Goal: Register for event/course

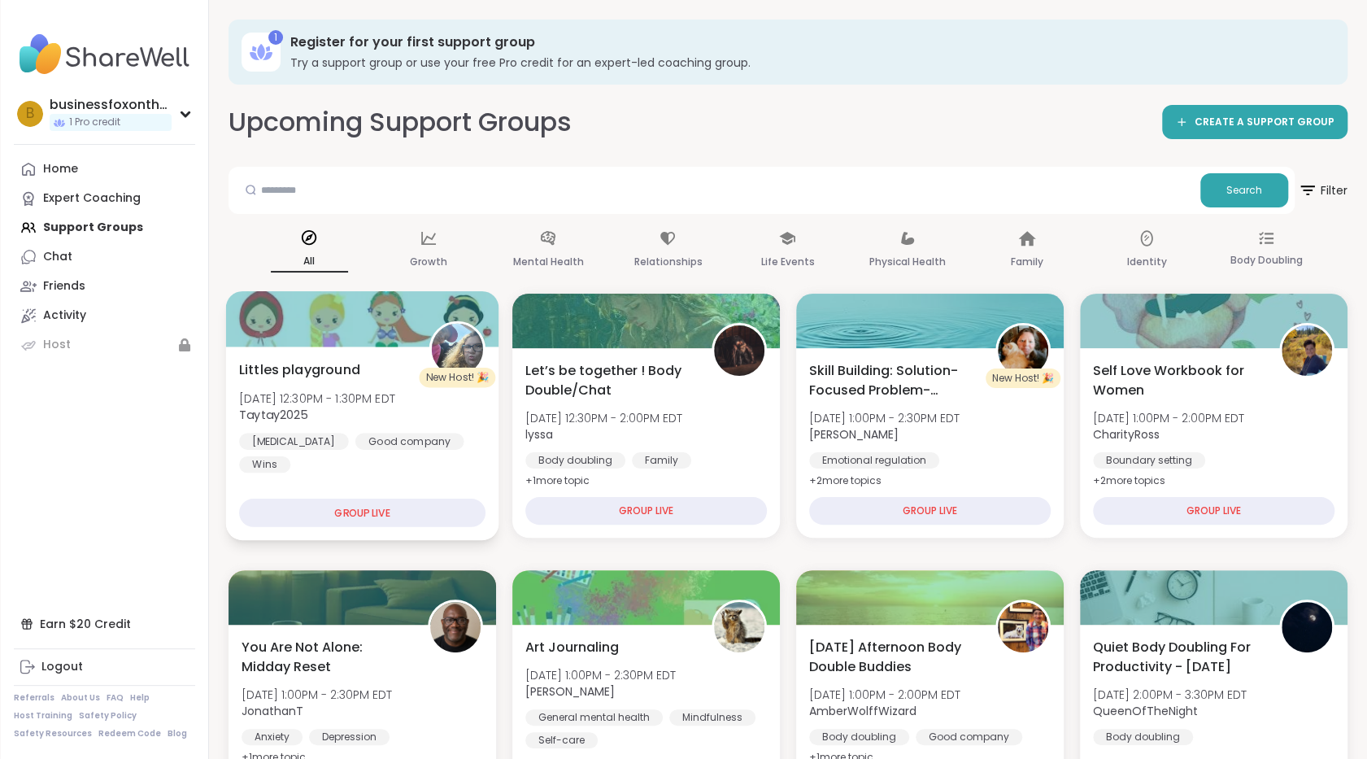
click at [414, 512] on div "GROUP LIVE" at bounding box center [362, 513] width 246 height 28
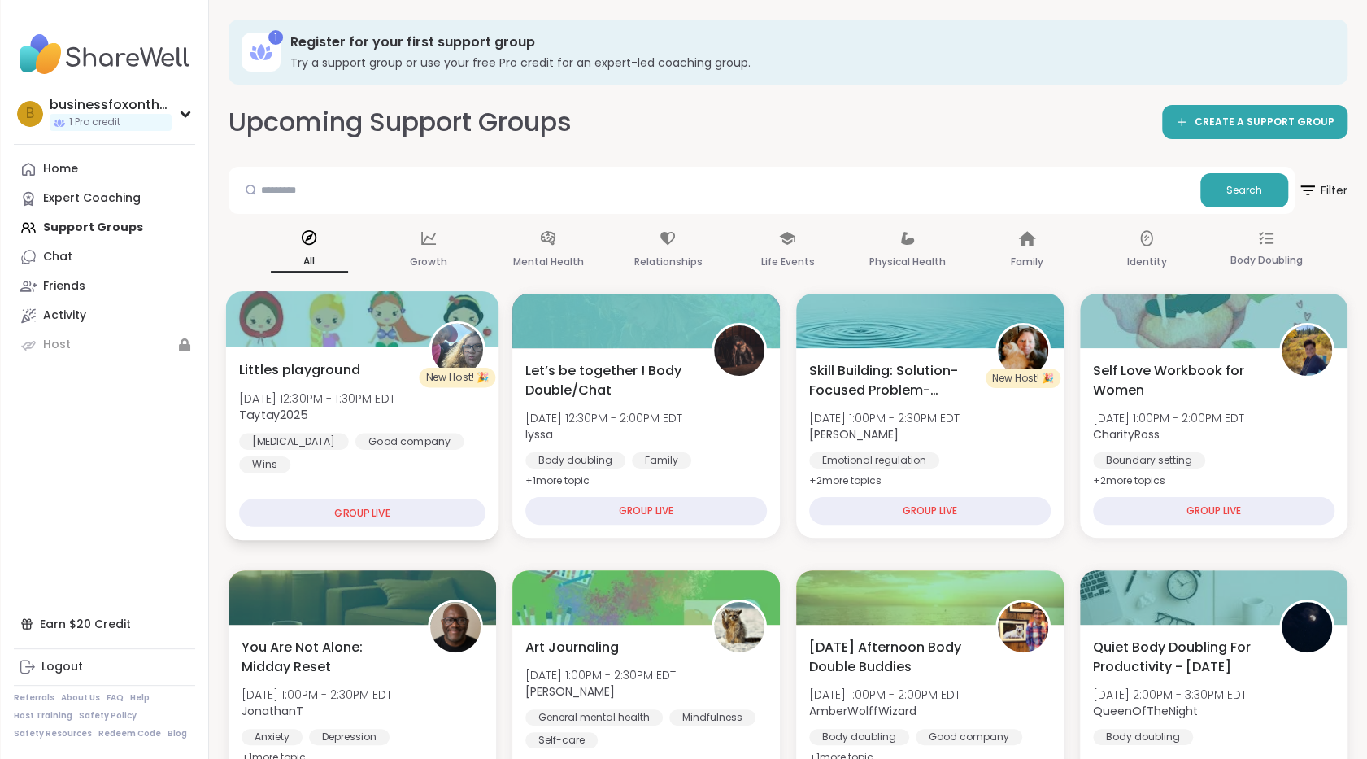
click at [414, 512] on div "GROUP LIVE" at bounding box center [362, 513] width 246 height 28
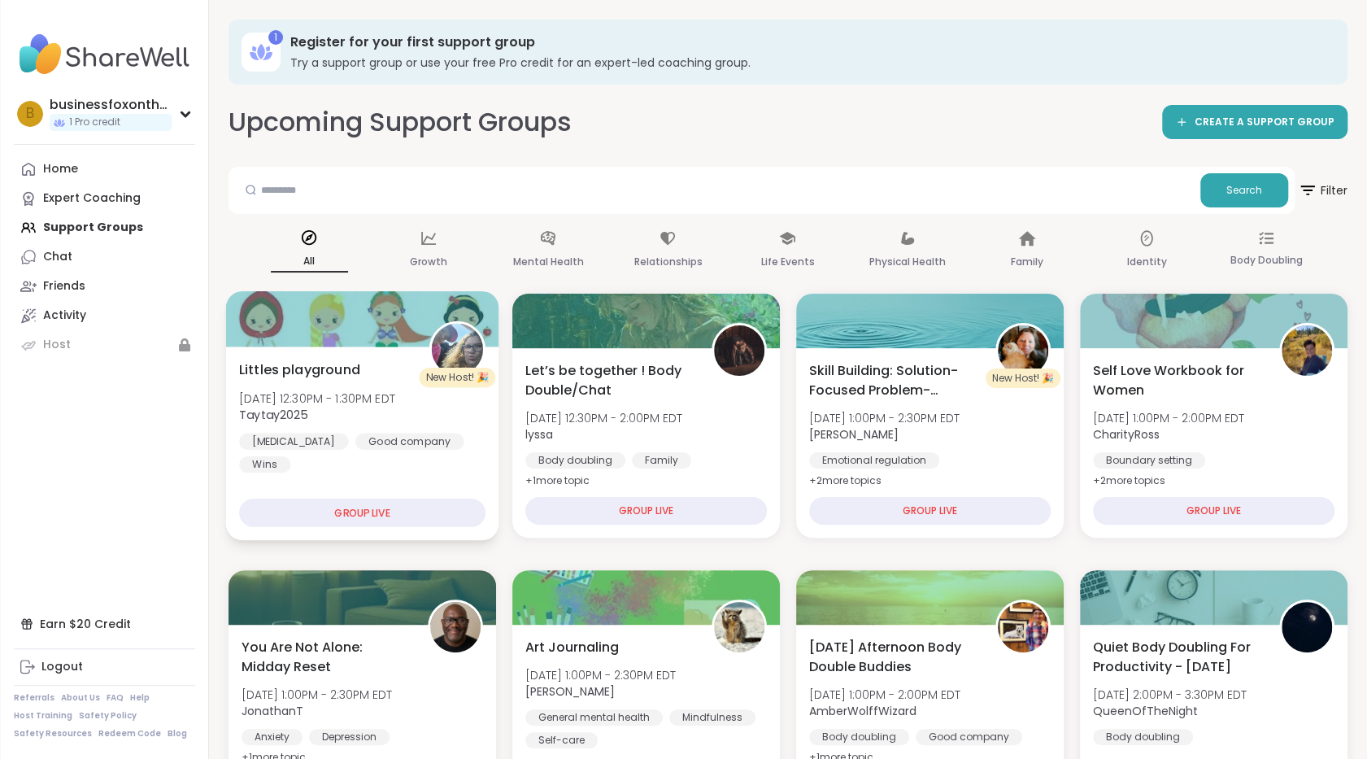
click at [330, 514] on div "GROUP LIVE" at bounding box center [362, 513] width 246 height 28
click at [303, 369] on span "Littles playground" at bounding box center [299, 369] width 121 height 20
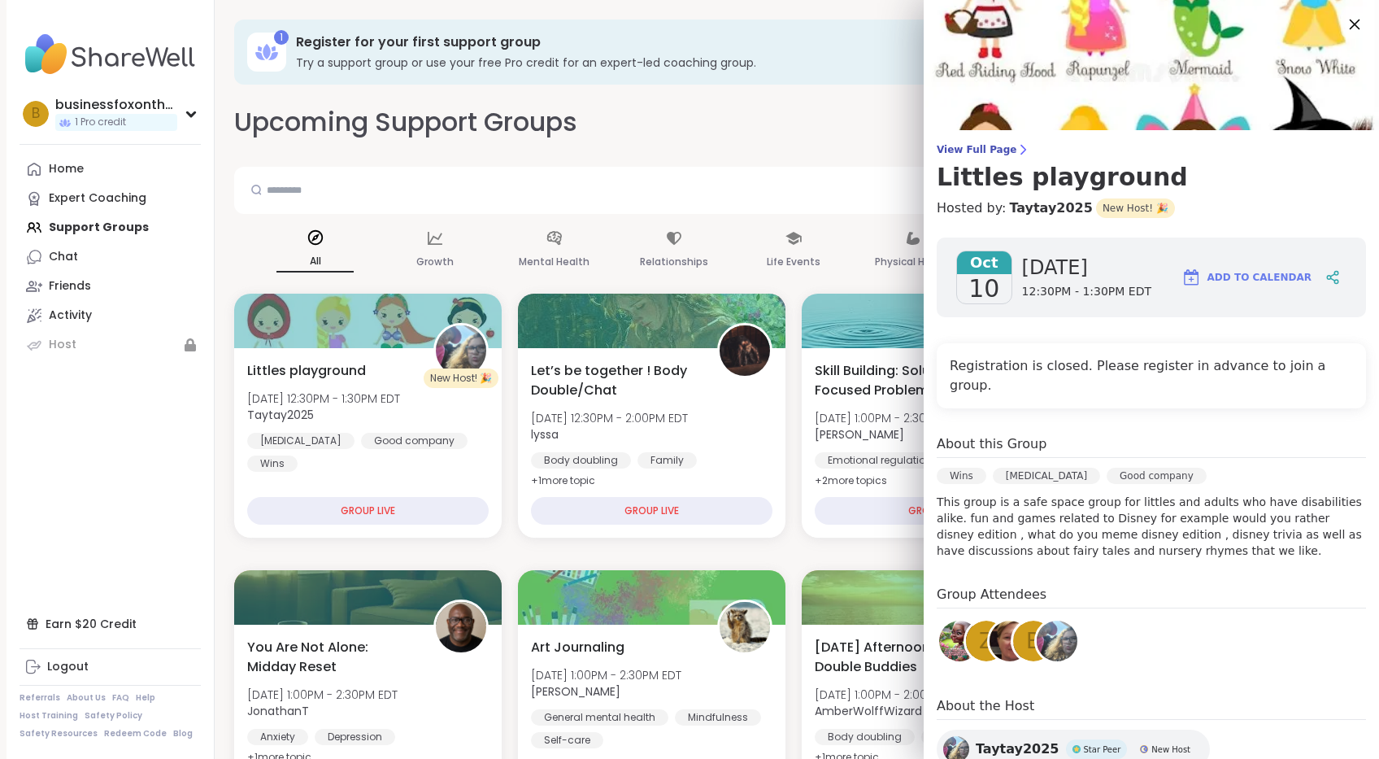
click at [1350, 28] on icon at bounding box center [1355, 25] width 11 height 11
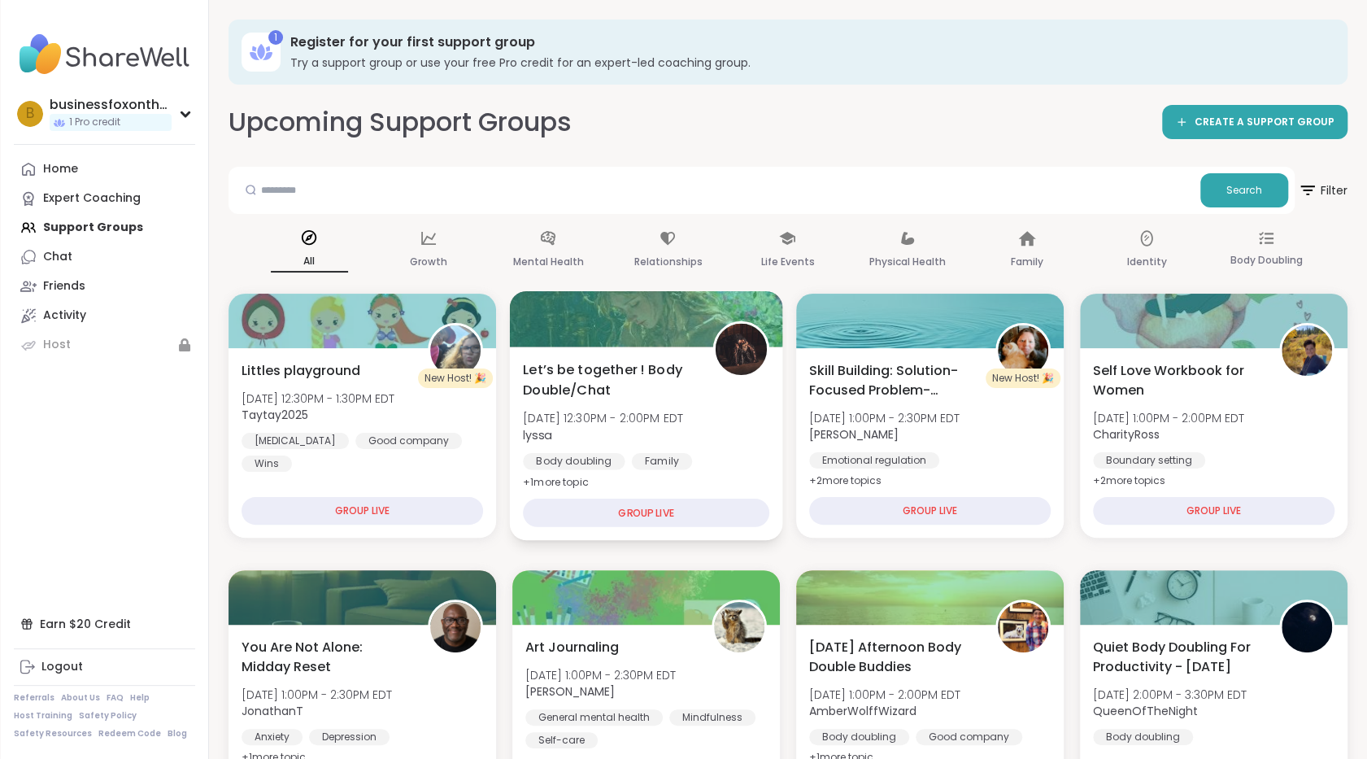
click at [651, 524] on div "GROUP LIVE" at bounding box center [646, 513] width 246 height 28
click at [654, 507] on div "GROUP LIVE" at bounding box center [646, 513] width 246 height 28
click at [638, 373] on span "Let’s be together ! Body Double/Chat" at bounding box center [609, 379] width 172 height 40
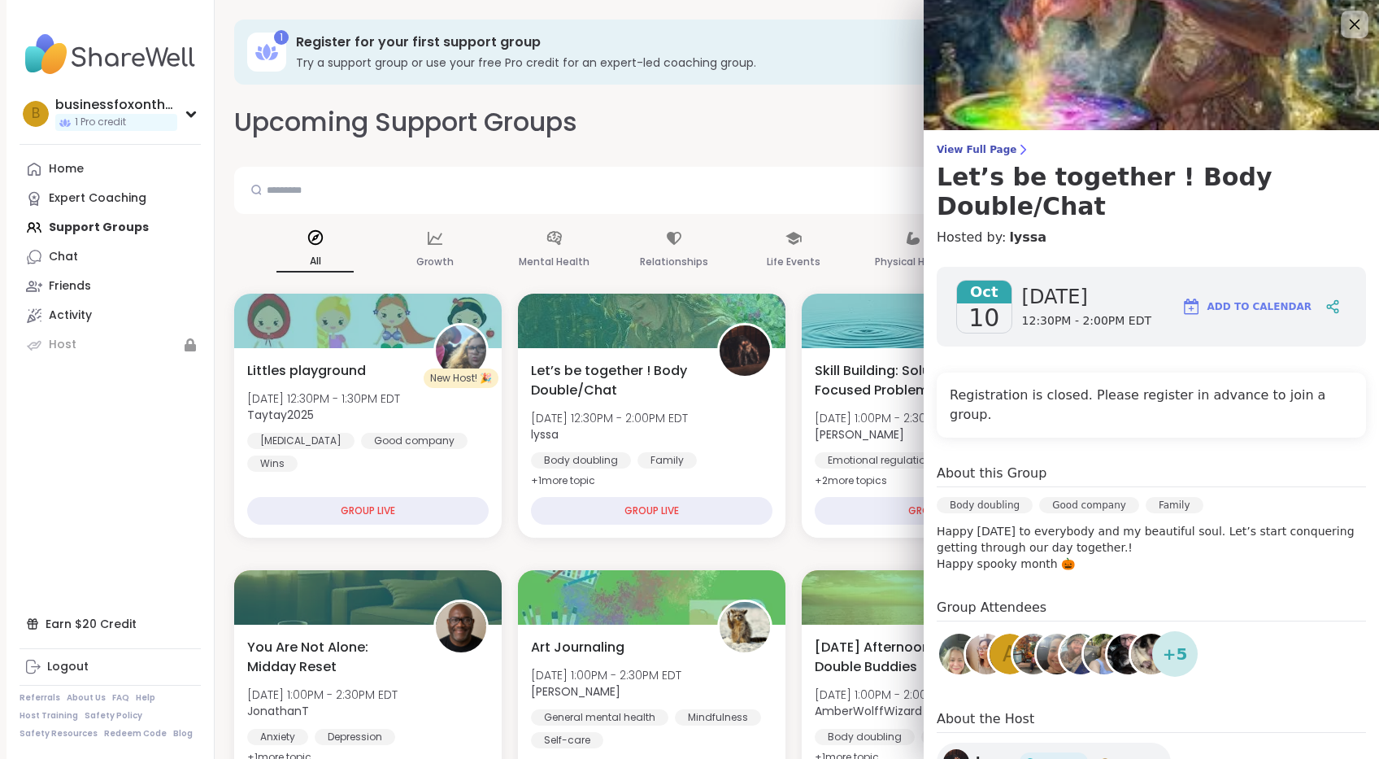
click at [1344, 19] on icon at bounding box center [1354, 24] width 20 height 20
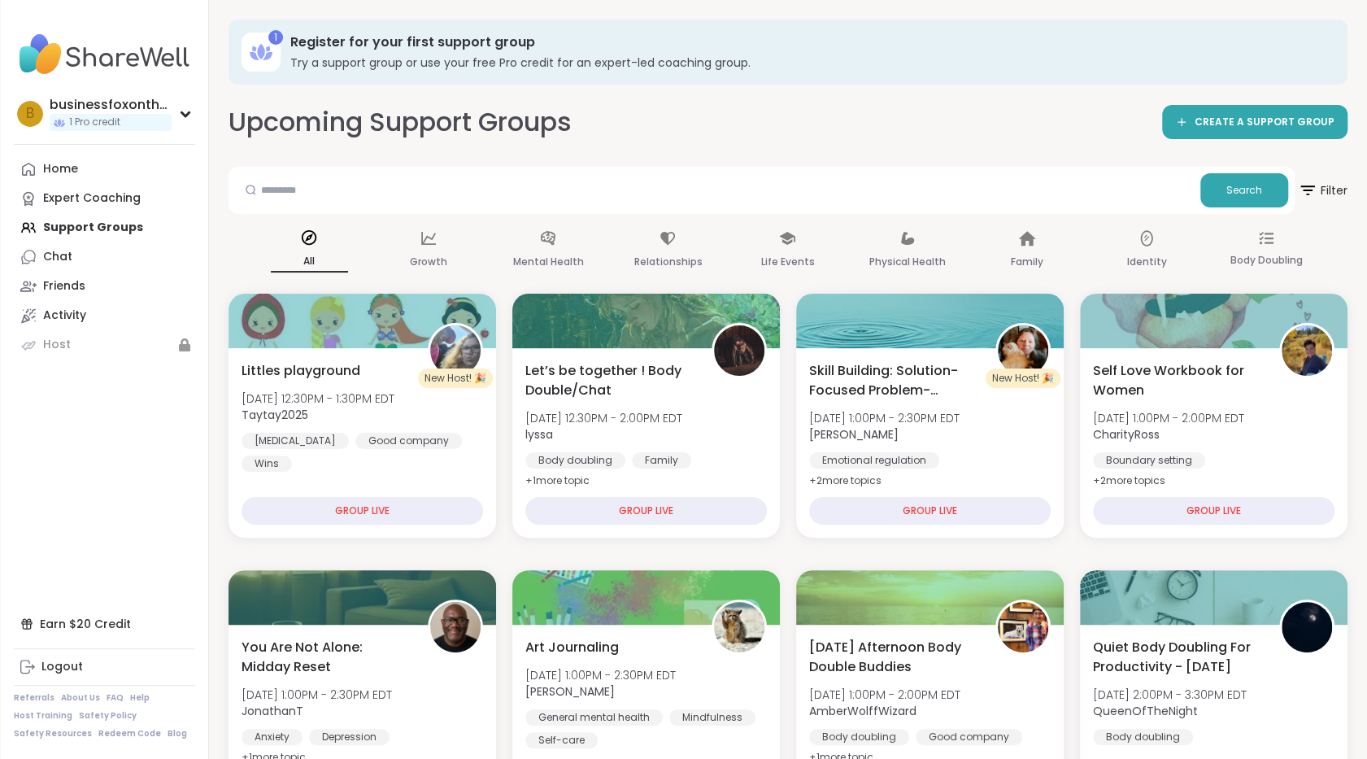
click at [611, 48] on h3 "Register for your first support group" at bounding box center [807, 42] width 1034 height 18
drag, startPoint x: 389, startPoint y: 43, endPoint x: 307, endPoint y: 47, distance: 82.2
click at [385, 43] on h3 "Register for your first support group" at bounding box center [807, 42] width 1034 height 18
click at [250, 50] on icon at bounding box center [261, 52] width 26 height 26
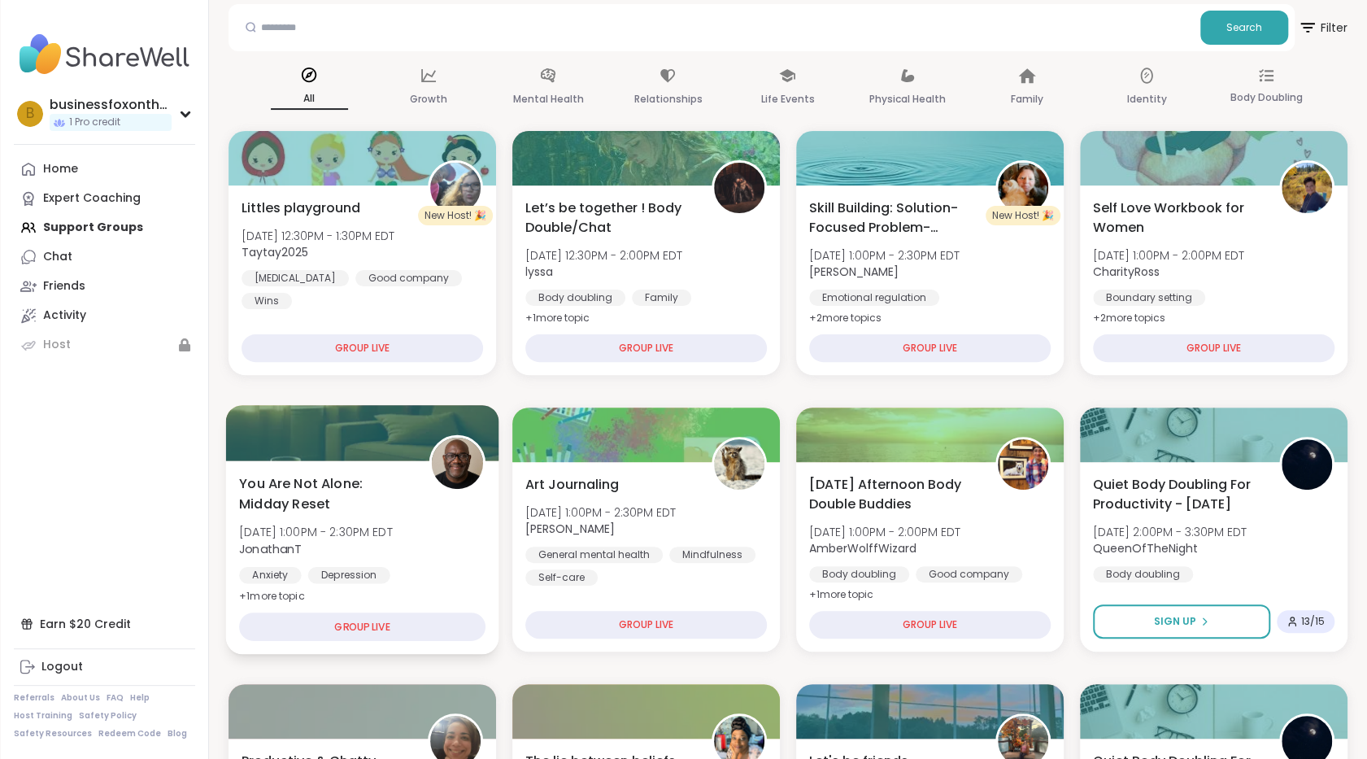
click at [366, 477] on span "You Are Not Alone: Midday Reset" at bounding box center [325, 493] width 172 height 40
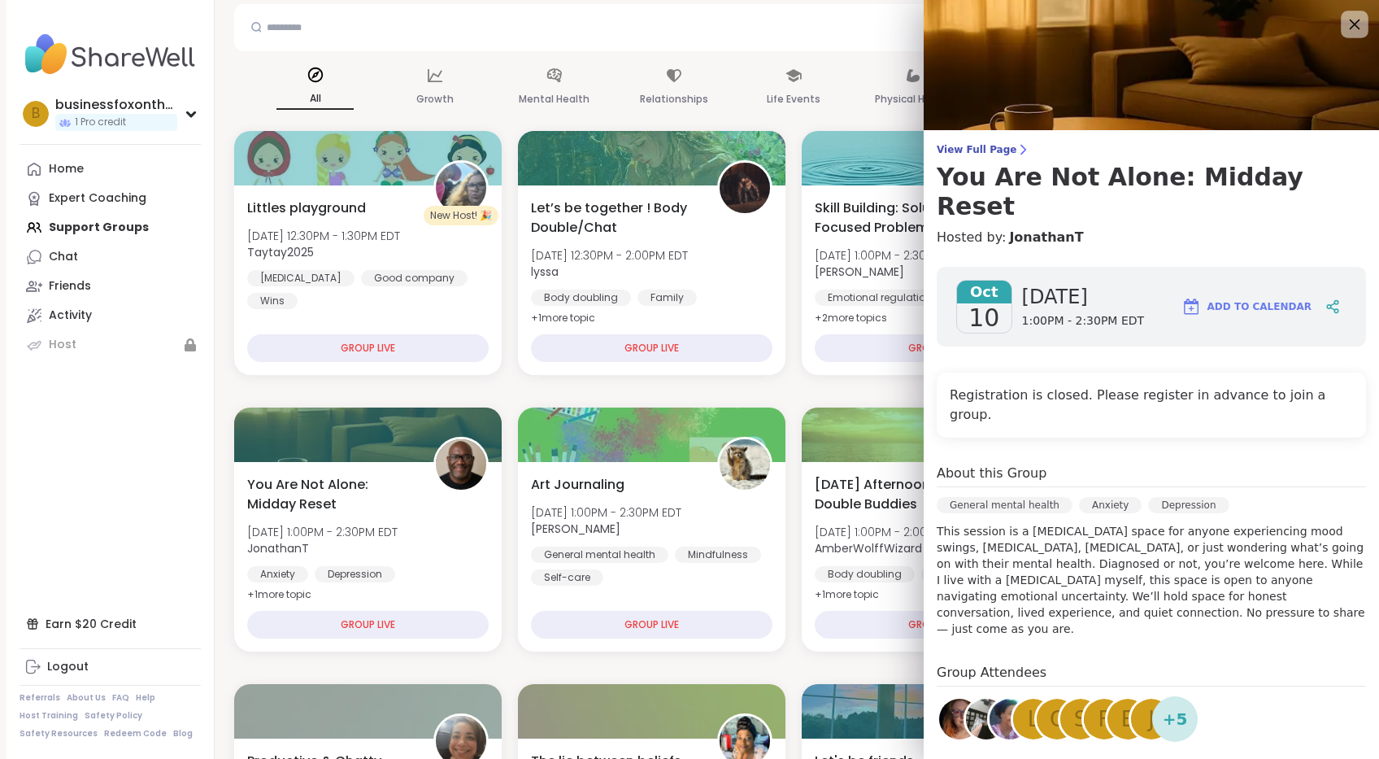
click at [1344, 19] on icon at bounding box center [1354, 24] width 20 height 20
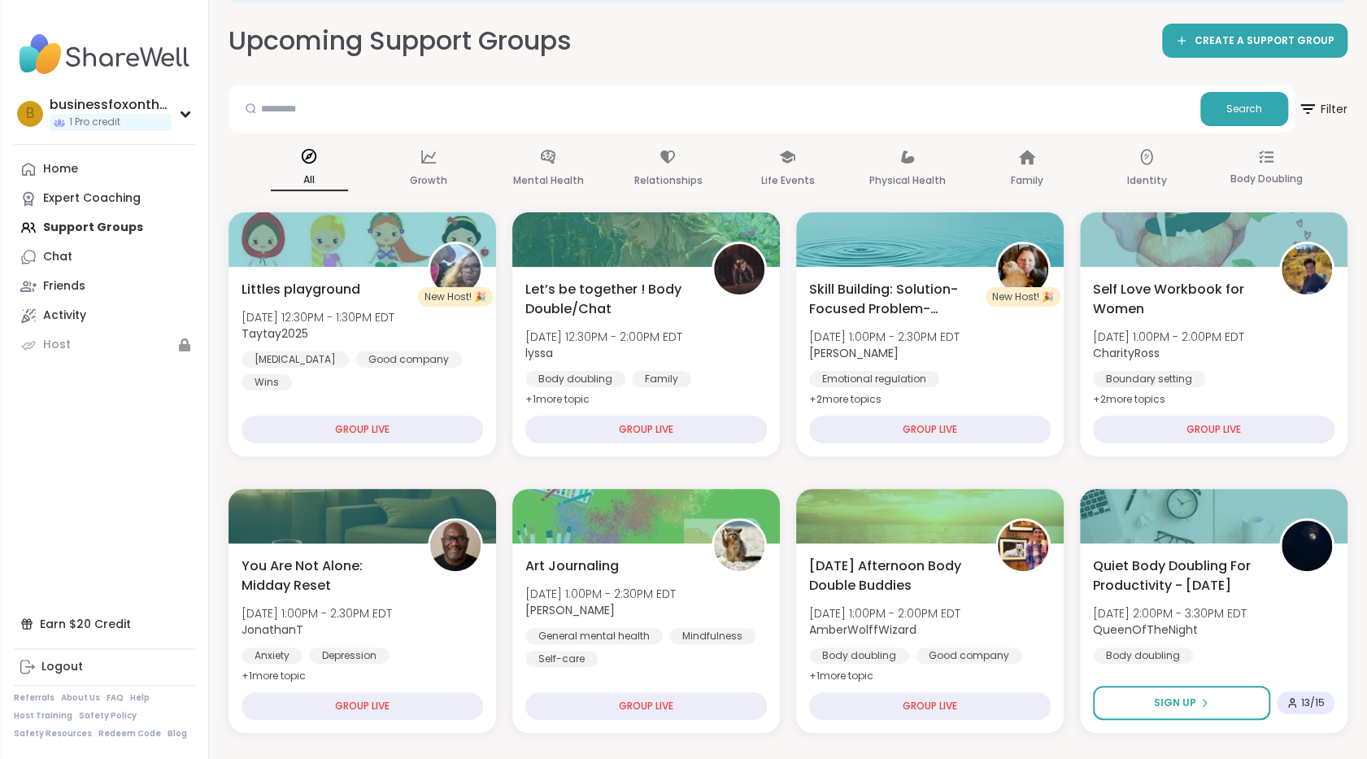
scroll to position [0, 0]
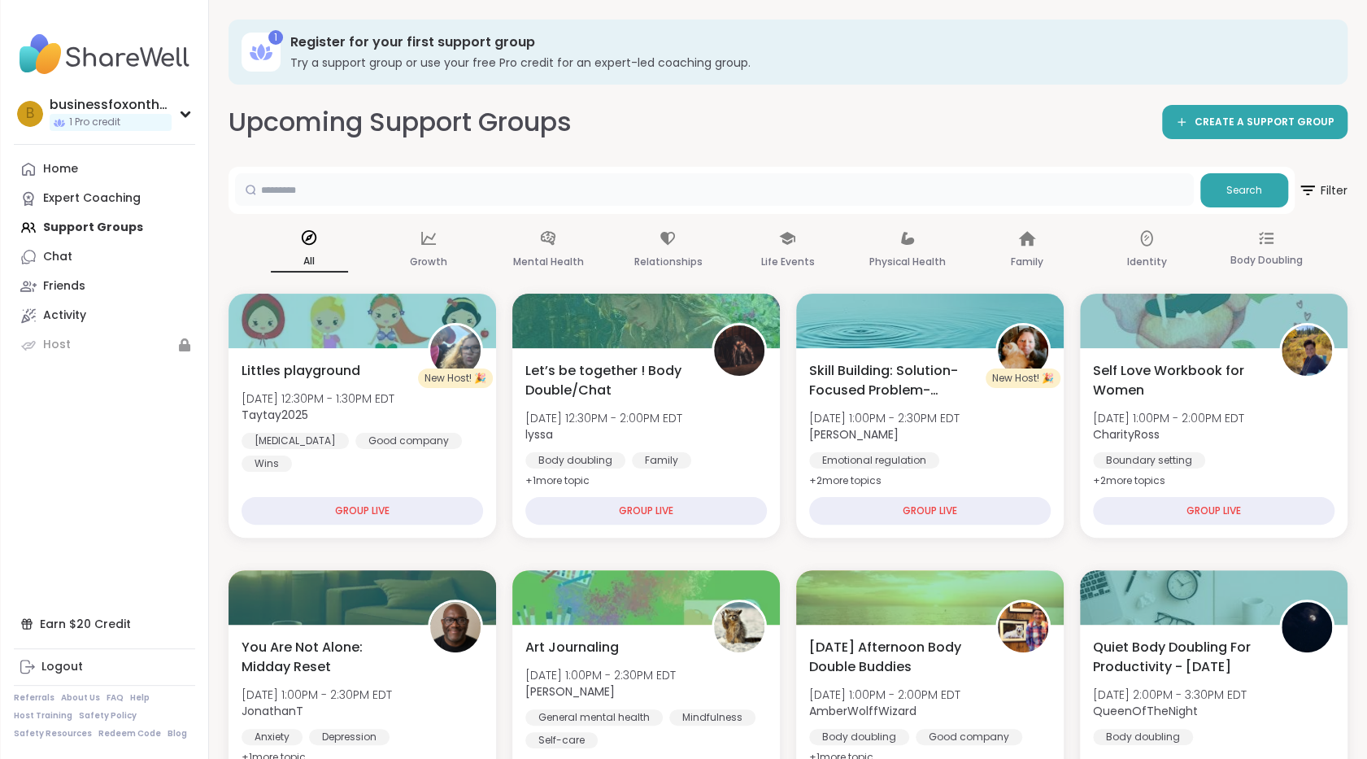
click at [628, 188] on input "text" at bounding box center [714, 189] width 959 height 33
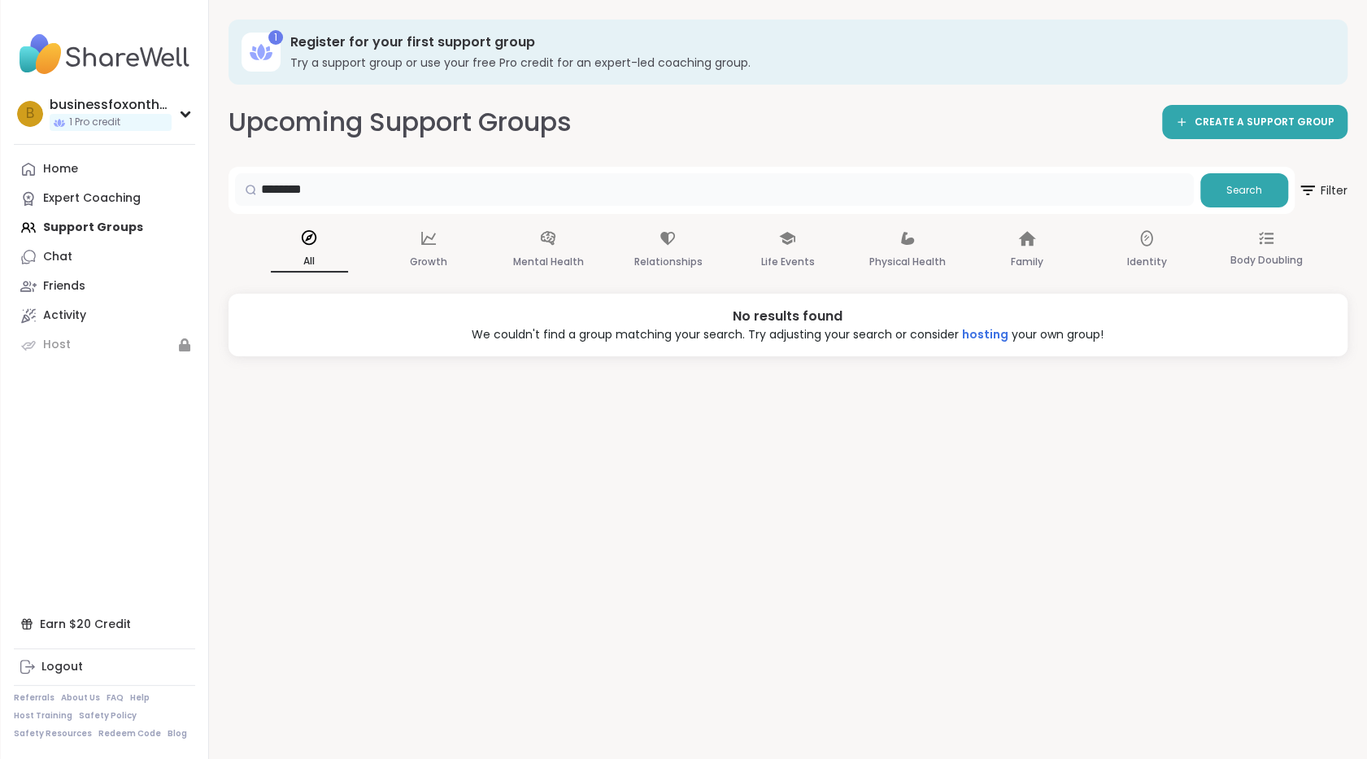
drag, startPoint x: 339, startPoint y: 187, endPoint x: 255, endPoint y: 186, distance: 84.6
click at [255, 186] on div "********" at bounding box center [714, 189] width 959 height 33
type input "*****"
click at [443, 253] on p "Growth" at bounding box center [428, 262] width 37 height 20
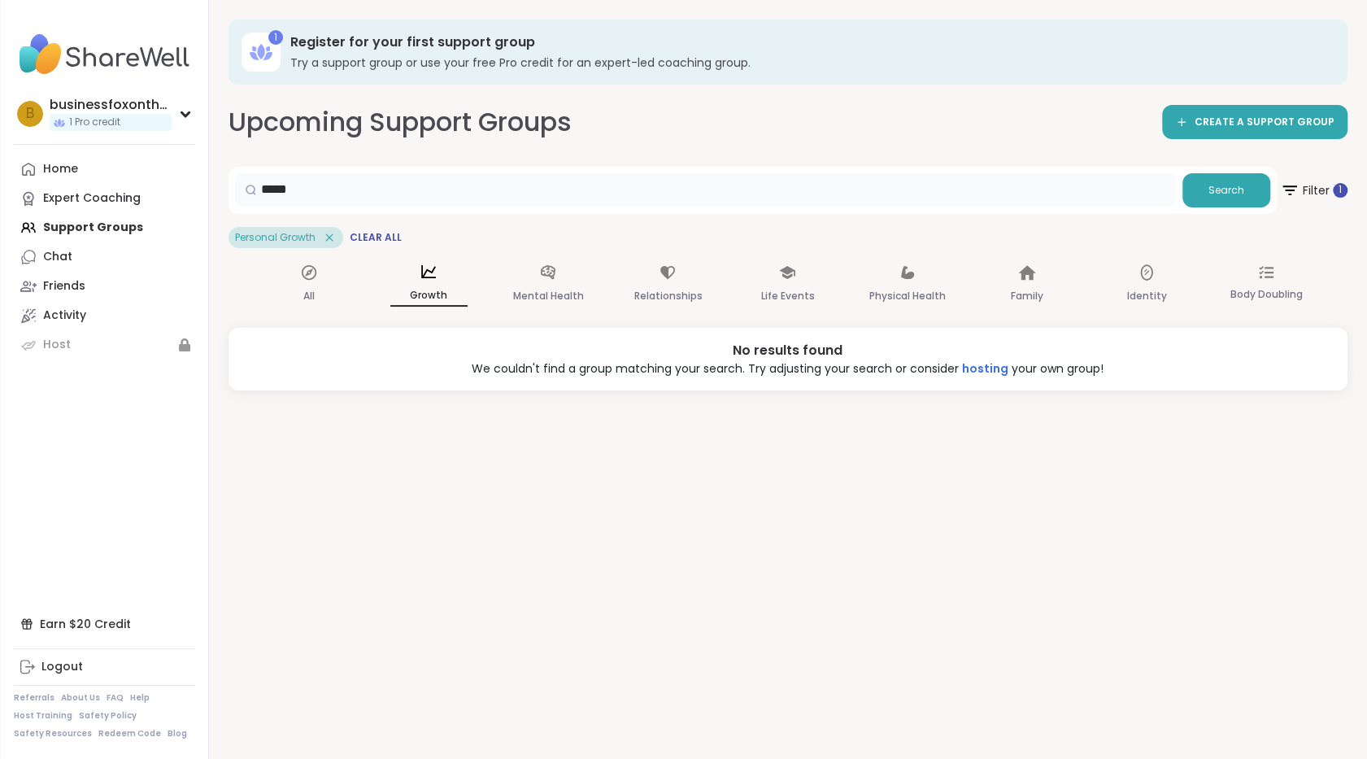
drag, startPoint x: 396, startPoint y: 199, endPoint x: 239, endPoint y: 175, distance: 158.8
click at [239, 175] on div "*****" at bounding box center [705, 189] width 941 height 33
click at [329, 294] on div "All" at bounding box center [309, 285] width 77 height 60
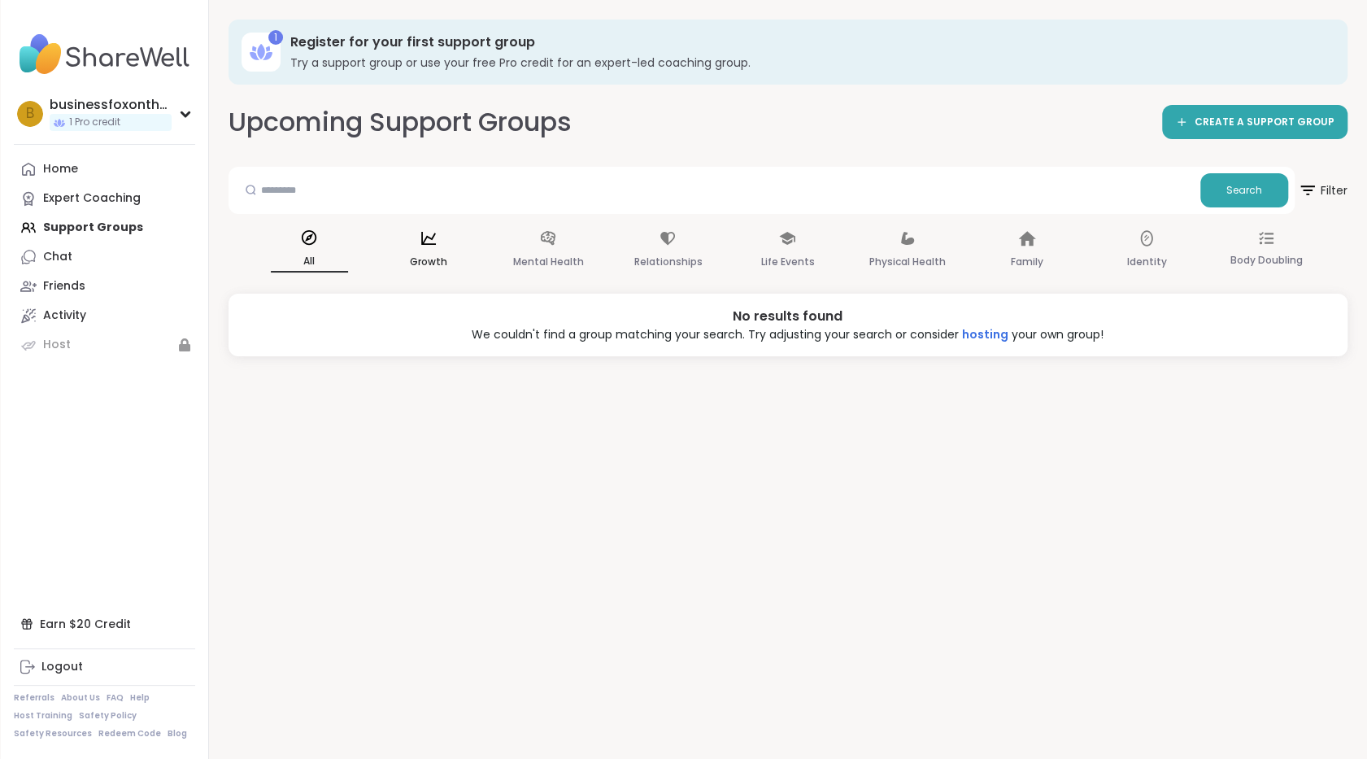
click at [441, 242] on div "Growth" at bounding box center [428, 250] width 77 height 60
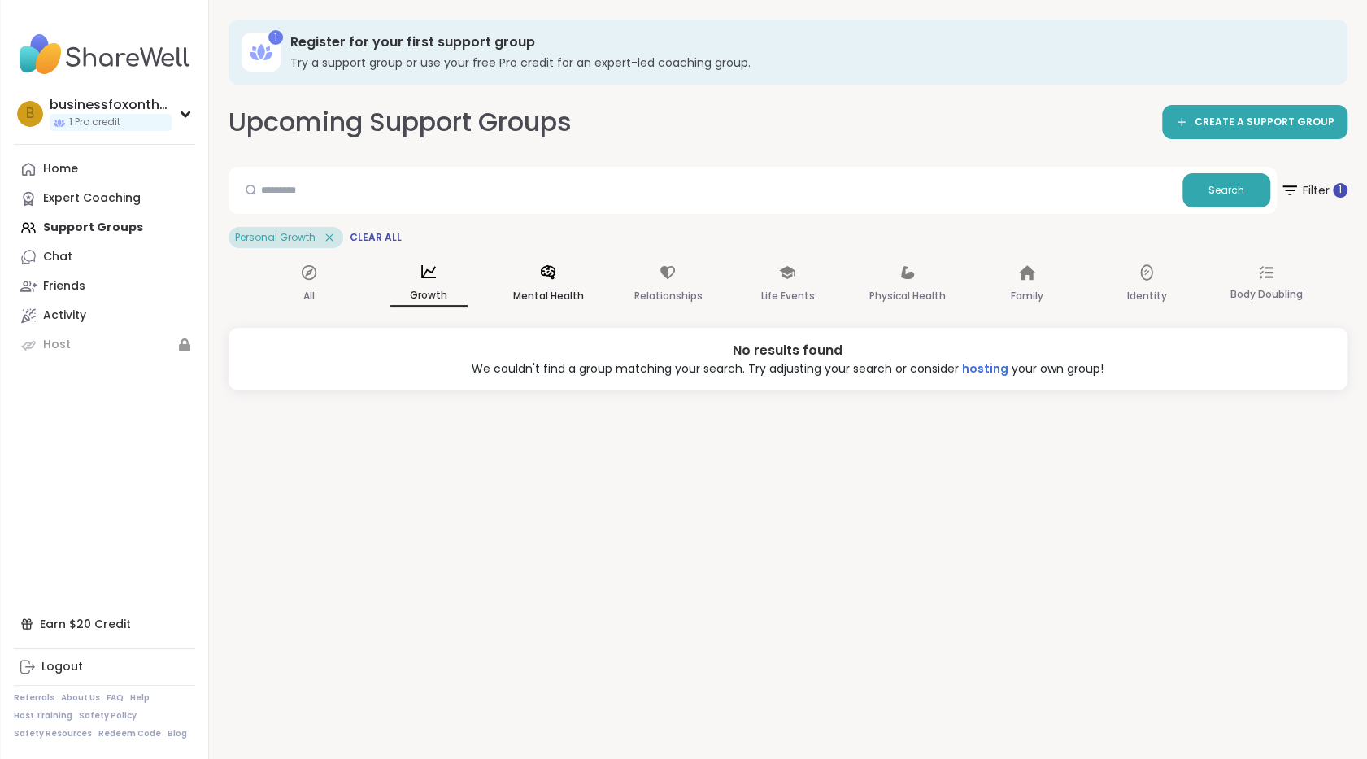
click at [537, 276] on div "Mental Health" at bounding box center [548, 285] width 77 height 60
click at [361, 239] on span "Clear All" at bounding box center [363, 237] width 52 height 13
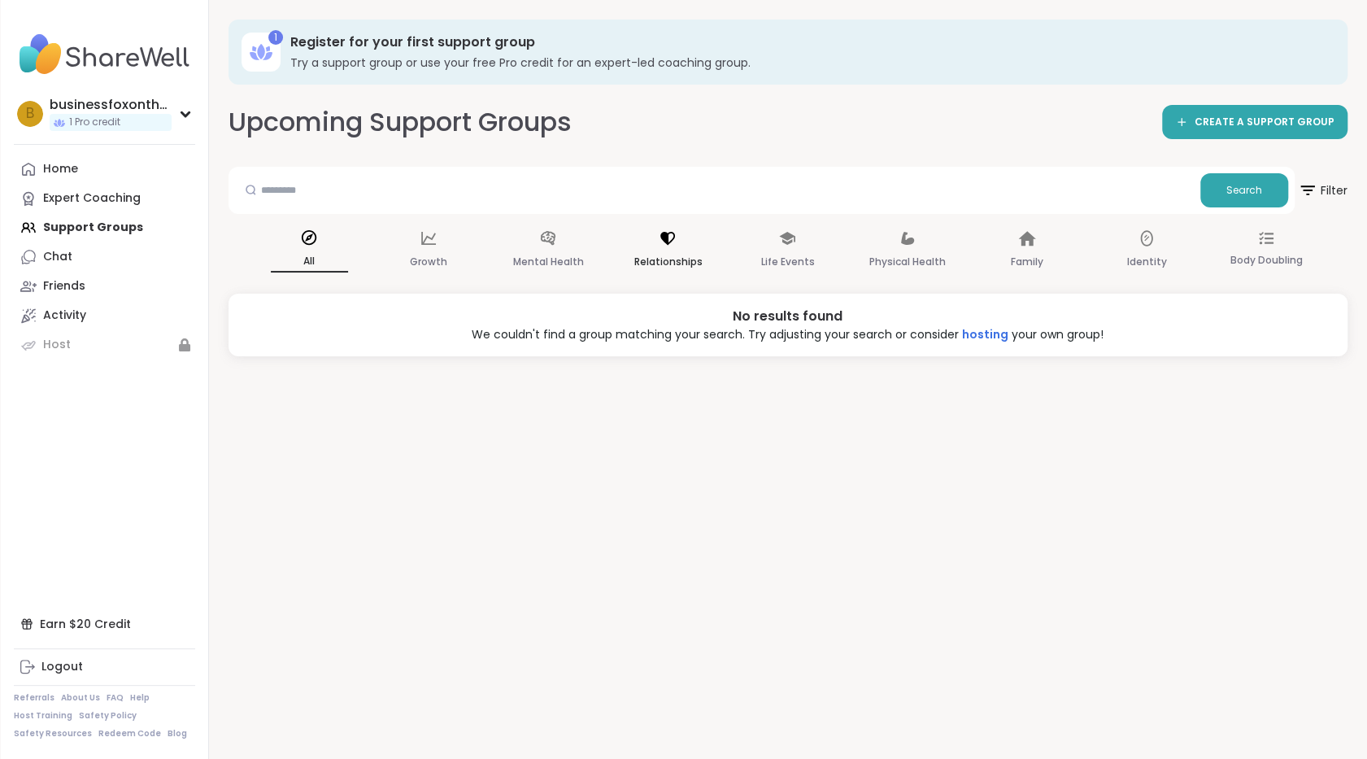
click at [659, 237] on icon at bounding box center [668, 238] width 18 height 18
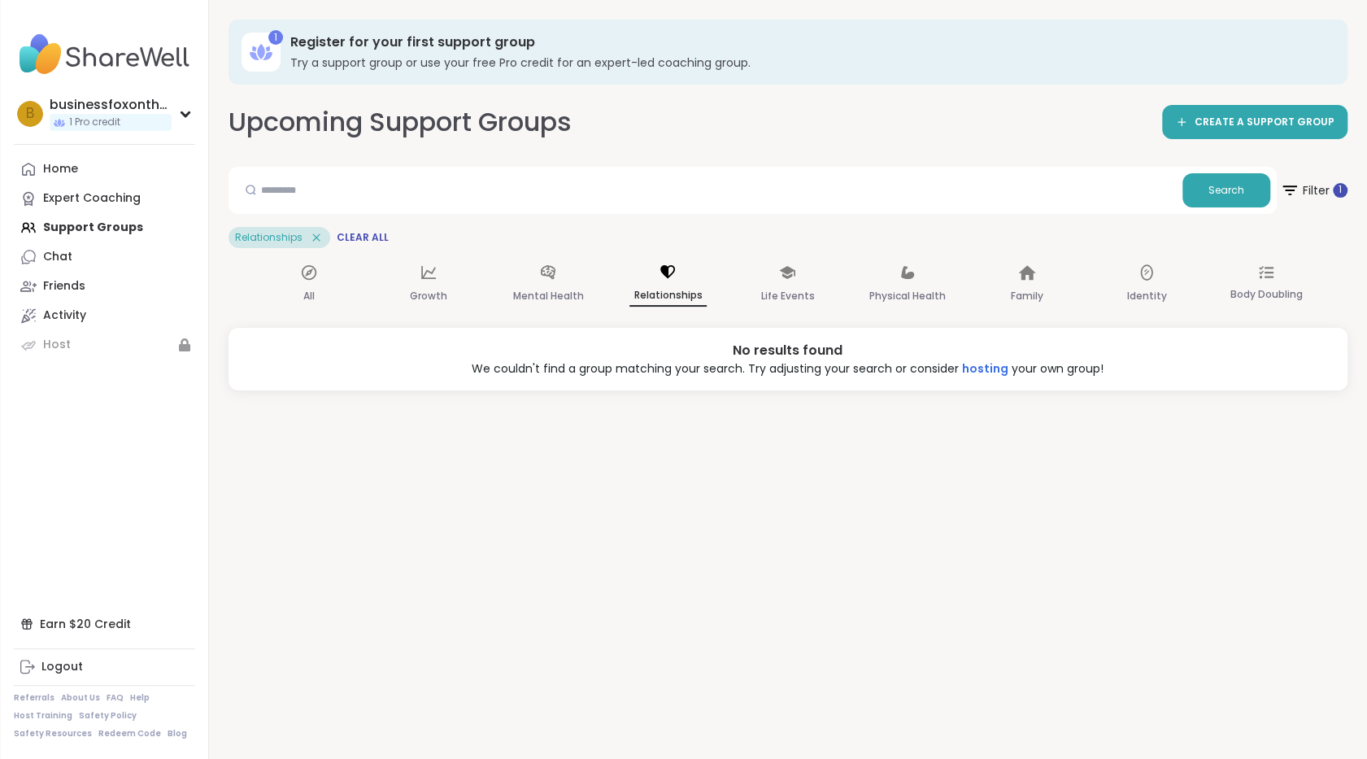
click at [311, 233] on icon at bounding box center [316, 237] width 15 height 15
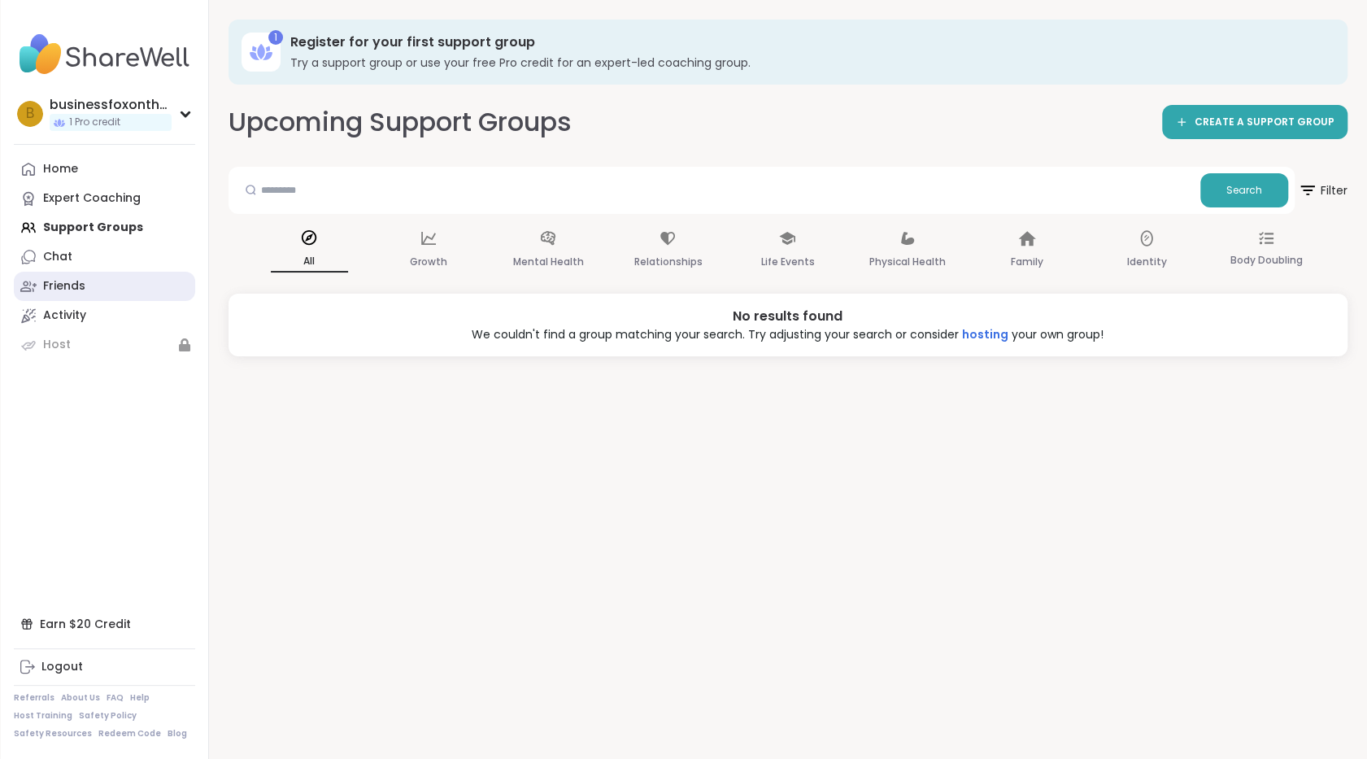
click at [52, 295] on link "Friends" at bounding box center [104, 286] width 181 height 29
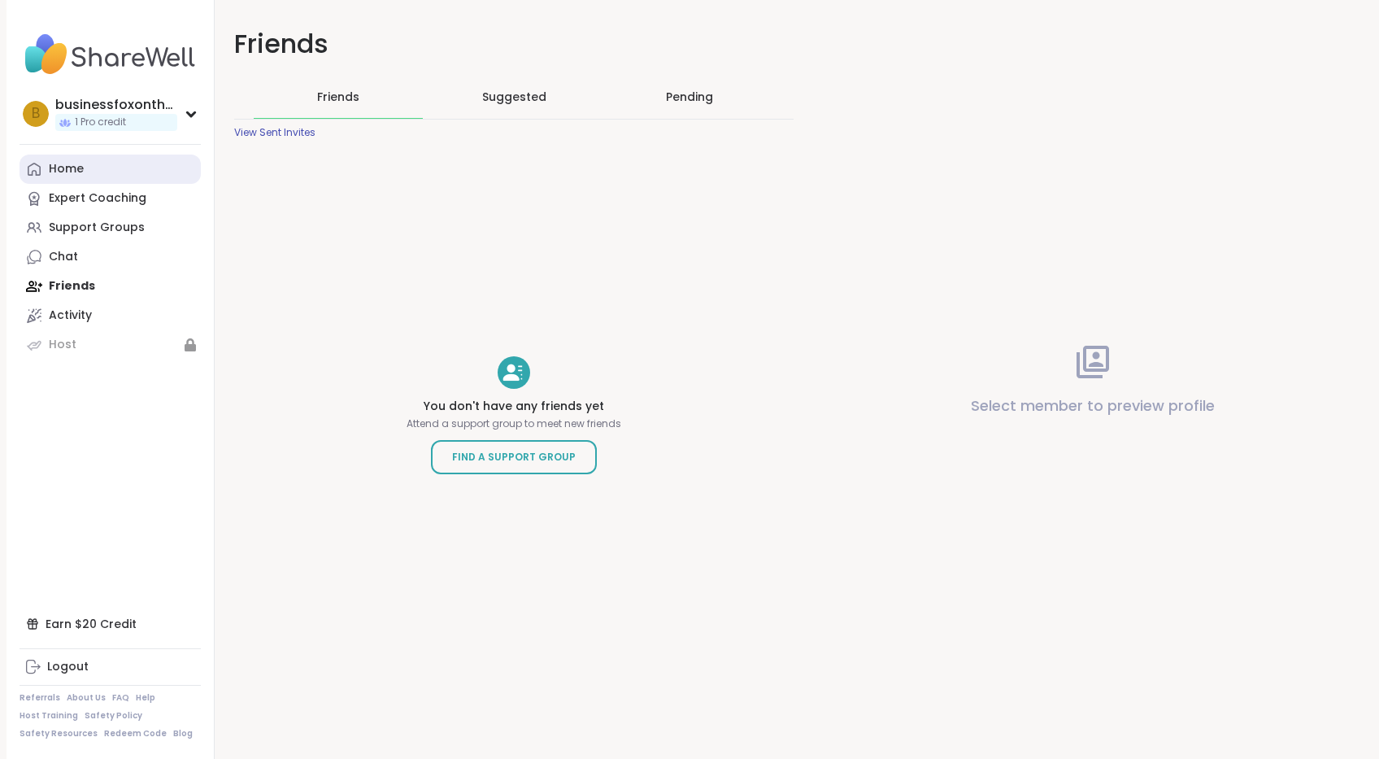
click at [63, 172] on div "Home" at bounding box center [66, 169] width 35 height 16
